Goal: Task Accomplishment & Management: Use online tool/utility

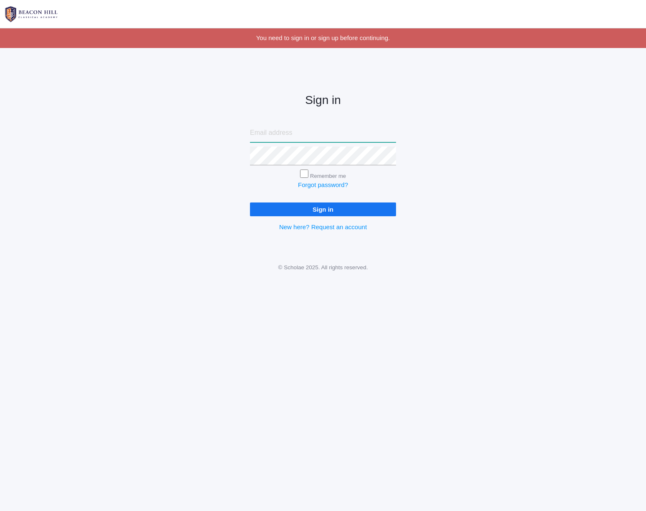
type input "[EMAIL_ADDRESS][DOMAIN_NAME]"
click at [318, 209] on input "Sign in" at bounding box center [323, 209] width 146 height 14
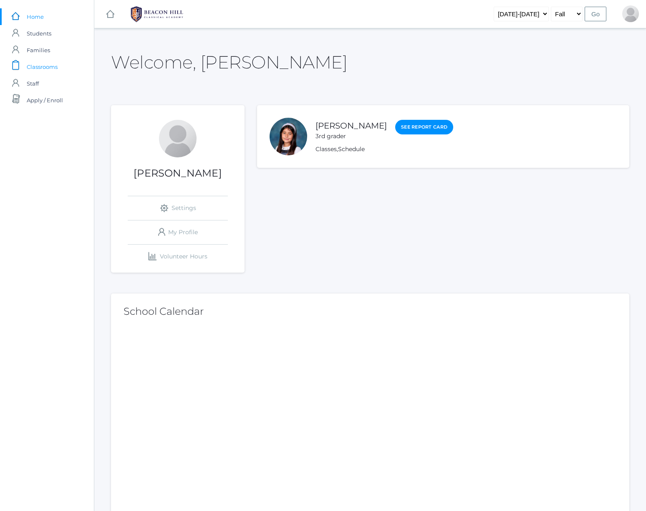
click at [36, 65] on span "Classrooms" at bounding box center [42, 66] width 31 height 17
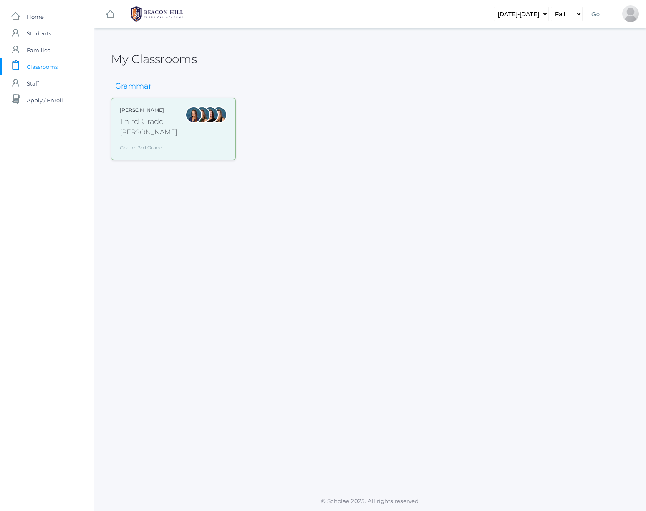
click at [161, 129] on div "[PERSON_NAME]" at bounding box center [149, 132] width 58 height 10
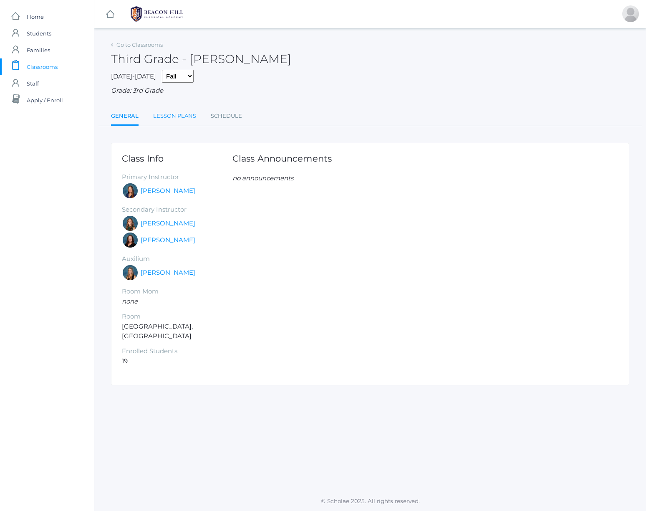
click at [173, 109] on link "Lesson Plans" at bounding box center [174, 116] width 43 height 17
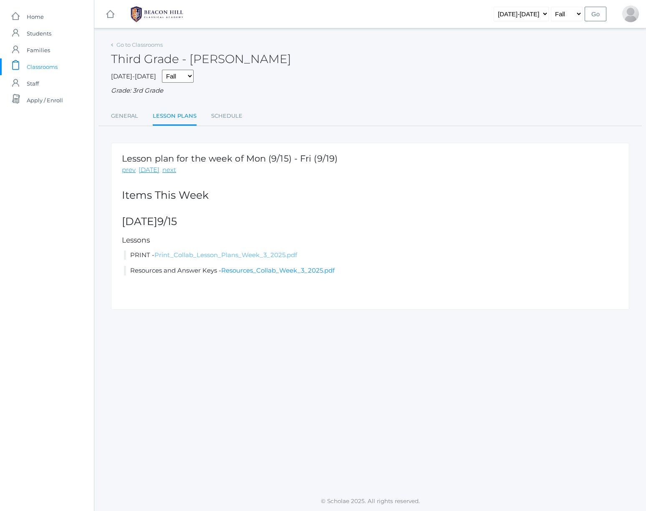
click at [213, 251] on link "Print_Collab_Lesson_Plans_Week_3_2025.pdf" at bounding box center [225, 255] width 143 height 8
click at [292, 266] on link "Resources_Collab_Week_3_2025.pdf" at bounding box center [277, 270] width 113 height 8
